Goal: Information Seeking & Learning: Learn about a topic

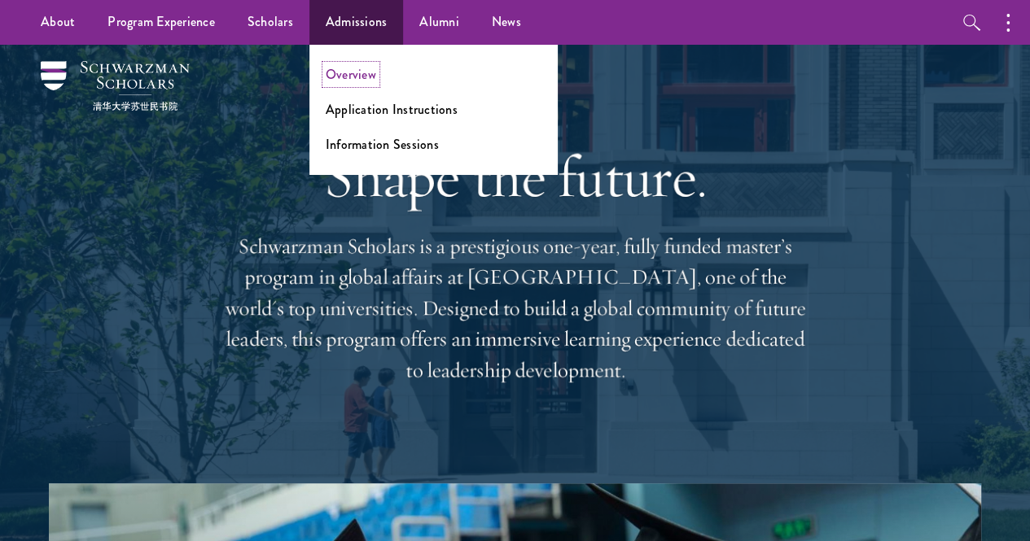
click at [349, 65] on link "Overview" at bounding box center [351, 74] width 50 height 19
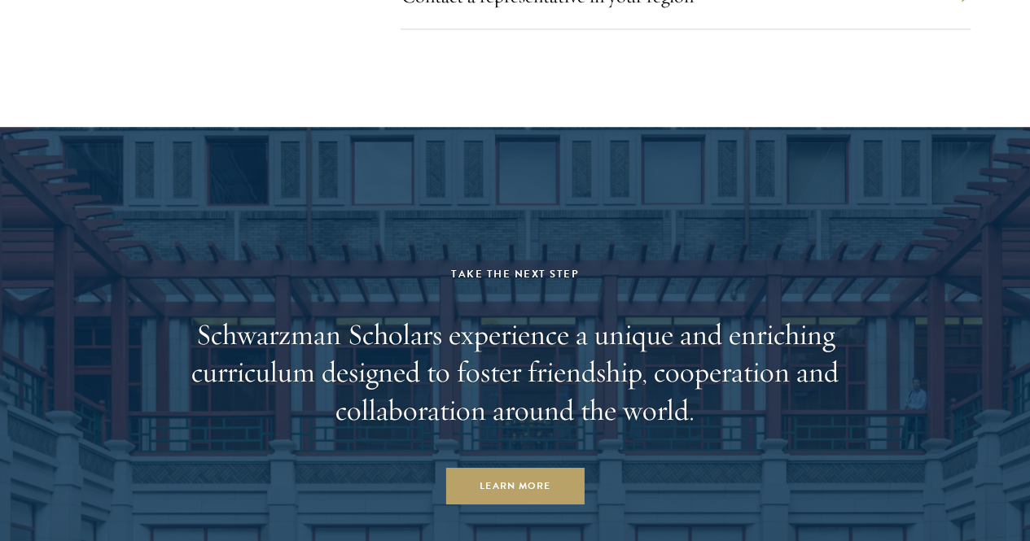
scroll to position [7319, 0]
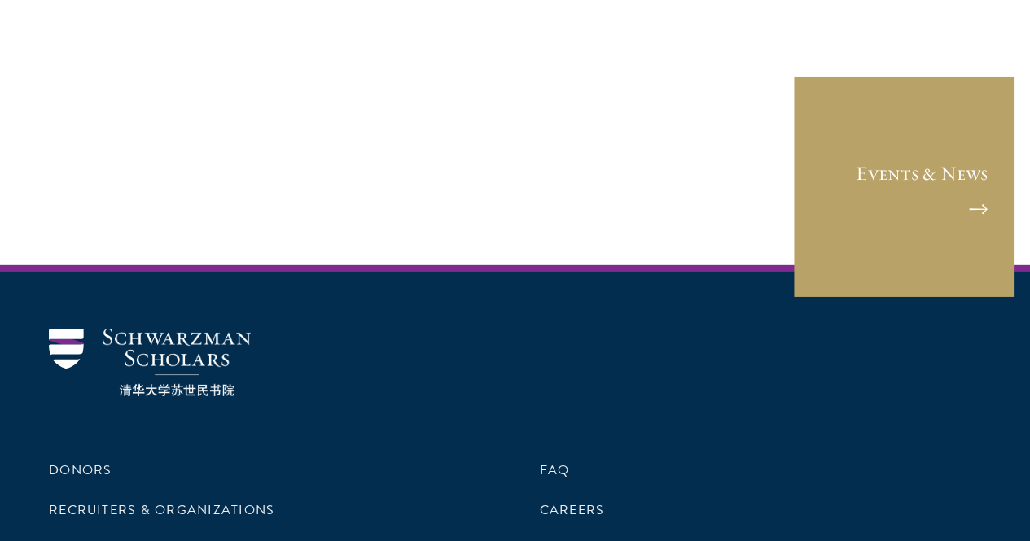
scroll to position [2709, 0]
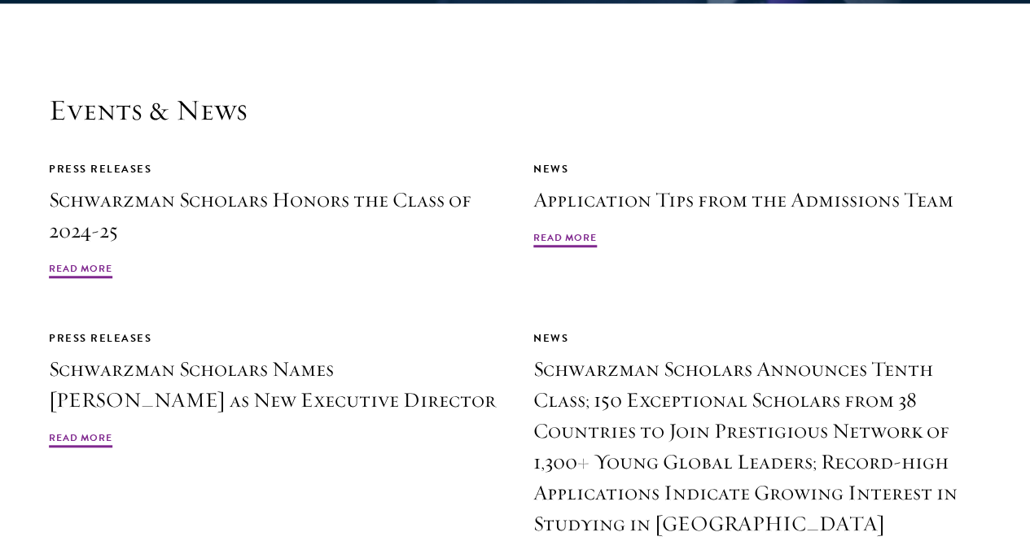
scroll to position [3583, 0]
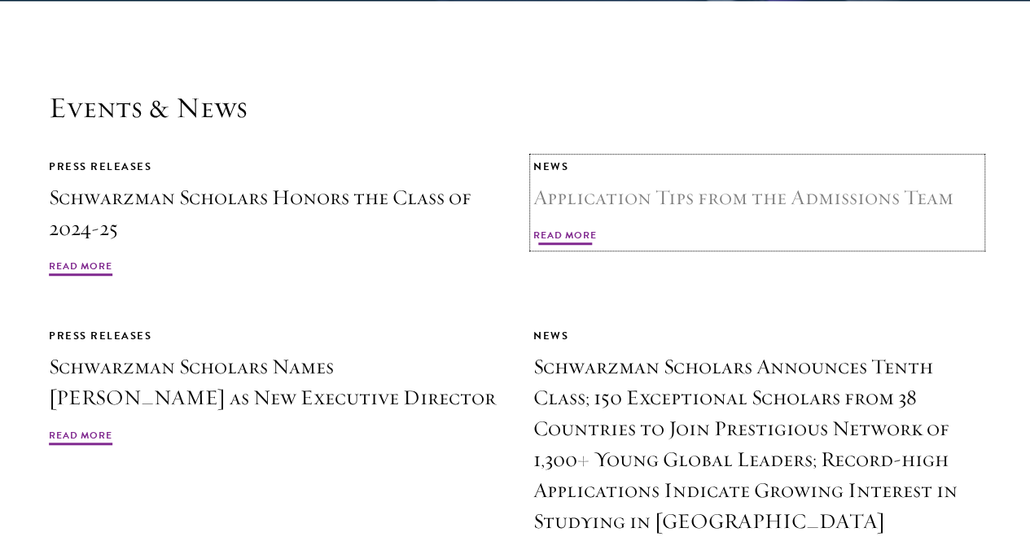
click at [597, 228] on span "Read More" at bounding box center [564, 238] width 63 height 20
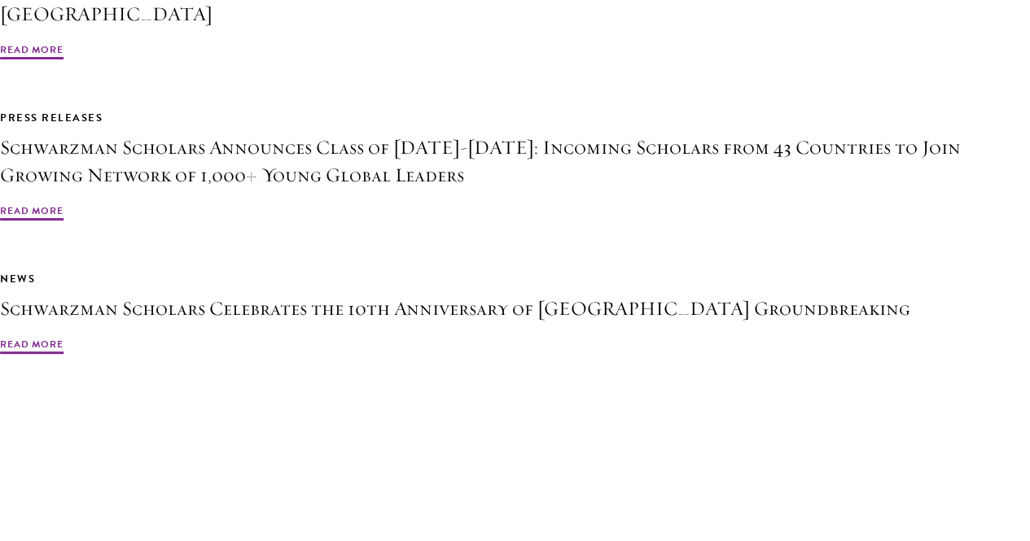
scroll to position [9646, 0]
